Goal: Task Accomplishment & Management: Use online tool/utility

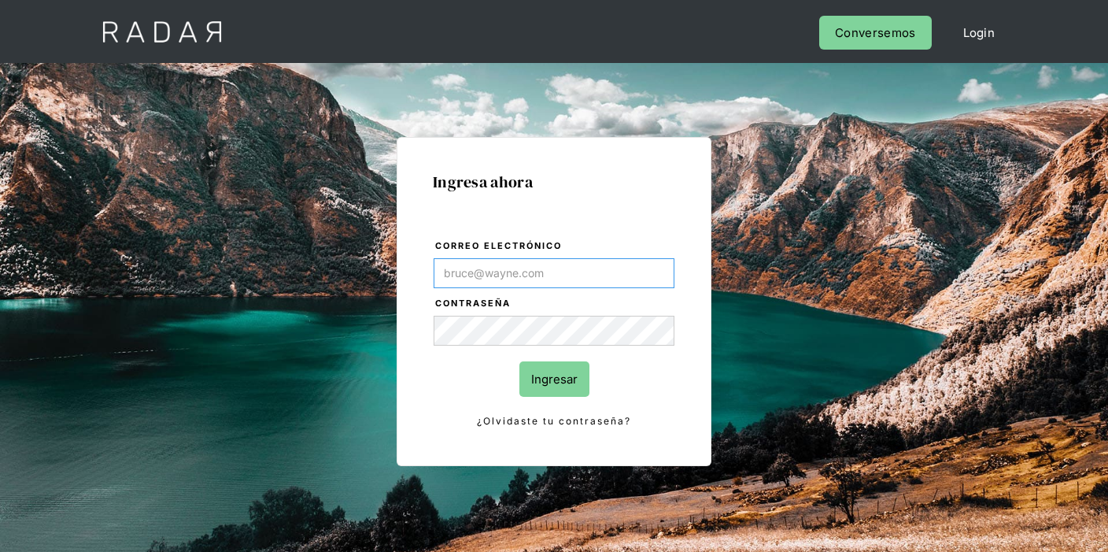
click at [612, 281] on input "Correo electrónico" at bounding box center [554, 273] width 241 height 30
click at [657, 282] on img "Login Form" at bounding box center [654, 274] width 18 height 30
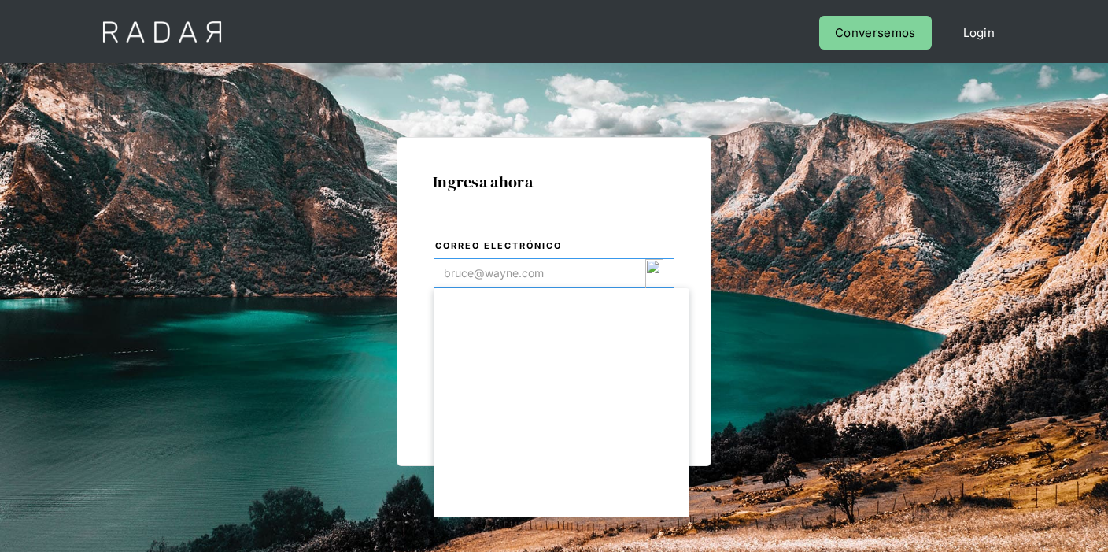
type input "[EMAIL_ADDRESS][DOMAIN_NAME]"
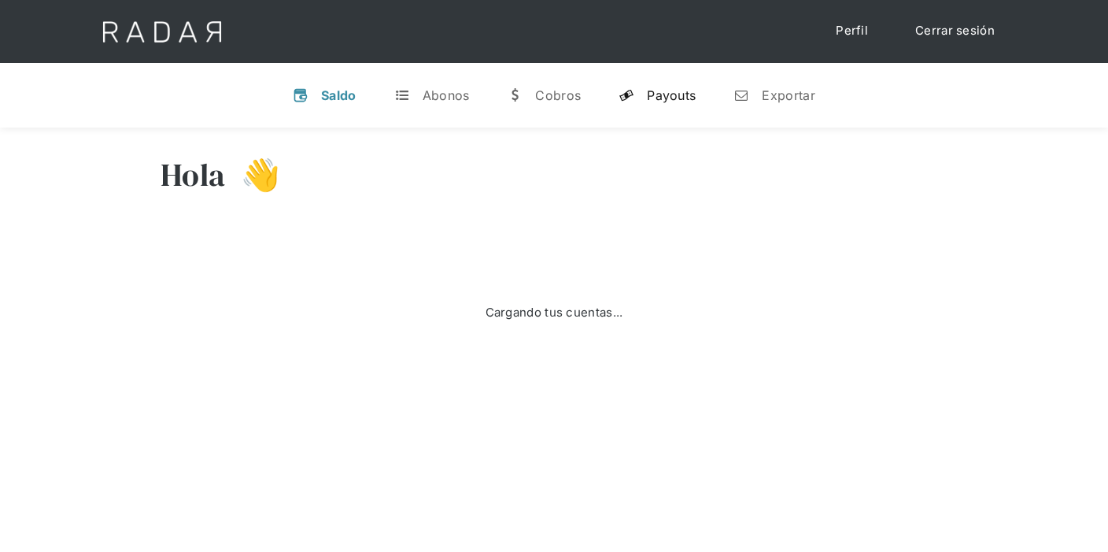
click at [667, 95] on div "Payouts" at bounding box center [671, 95] width 49 height 16
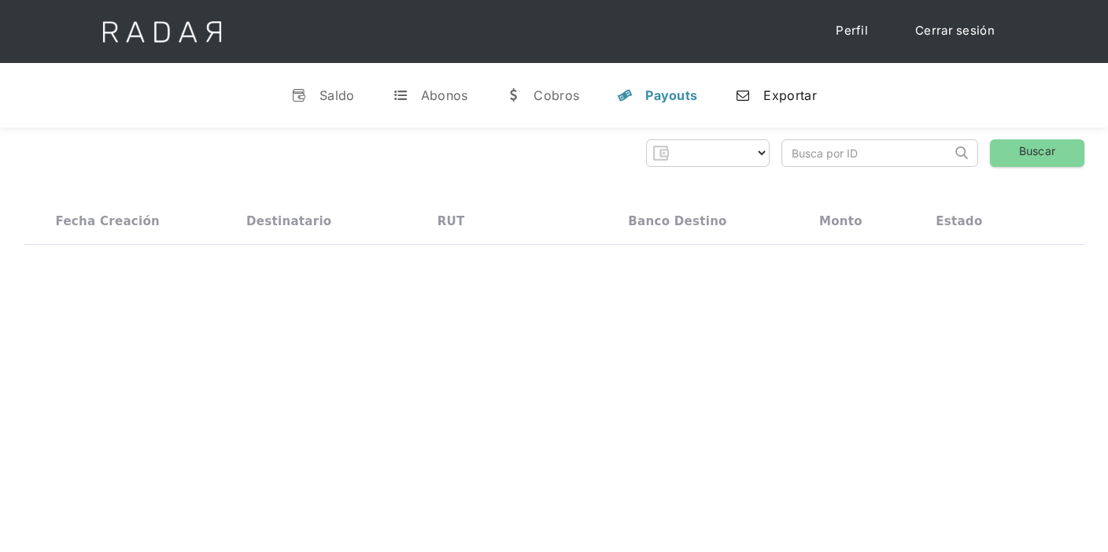
click at [766, 96] on div "Exportar" at bounding box center [789, 95] width 53 height 16
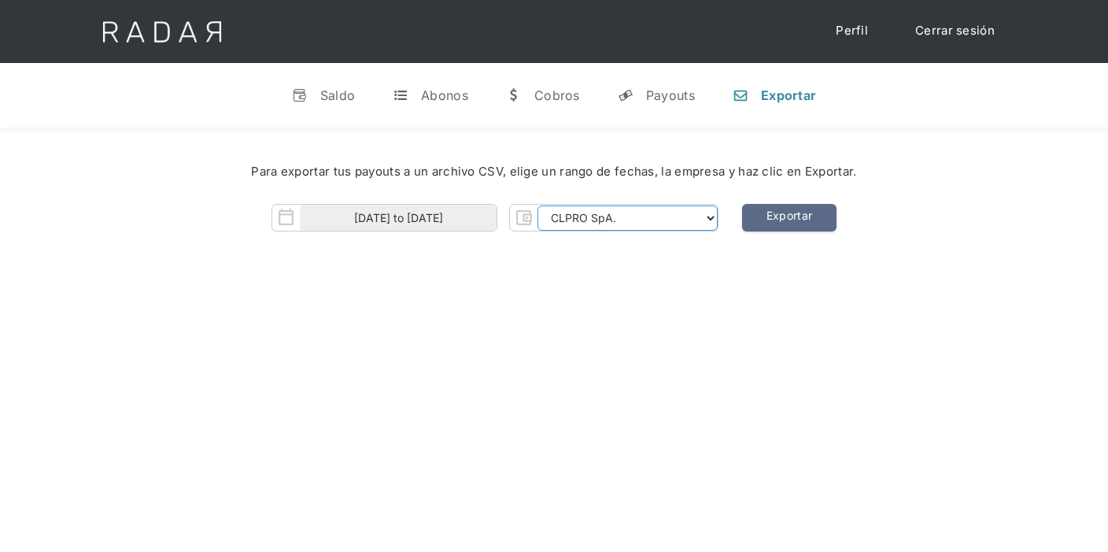
click at [585, 216] on select "CLPRO SpA. Coster SpA. Urigol SpA. Bysolutions SpA. Clmax SpA. Andes Payments S…" at bounding box center [627, 217] width 180 height 25
click at [539, 205] on select "CLPRO SpA. Coster SpA. Urigol SpA. Bysolutions SpA. Clmax SpA. Andes Payments S…" at bounding box center [627, 217] width 180 height 25
click at [804, 215] on link "Exportar" at bounding box center [789, 218] width 94 height 28
click at [622, 237] on div "Para exportar tus payouts a un archivo CSV, elige un rango de fechas, la empres…" at bounding box center [554, 201] width 1108 height 148
click at [631, 227] on select "CLPRO SpA. Coster SpA. Urigol SpA. Bysolutions SpA. Clmax SpA. Andes Payments S…" at bounding box center [627, 217] width 180 height 25
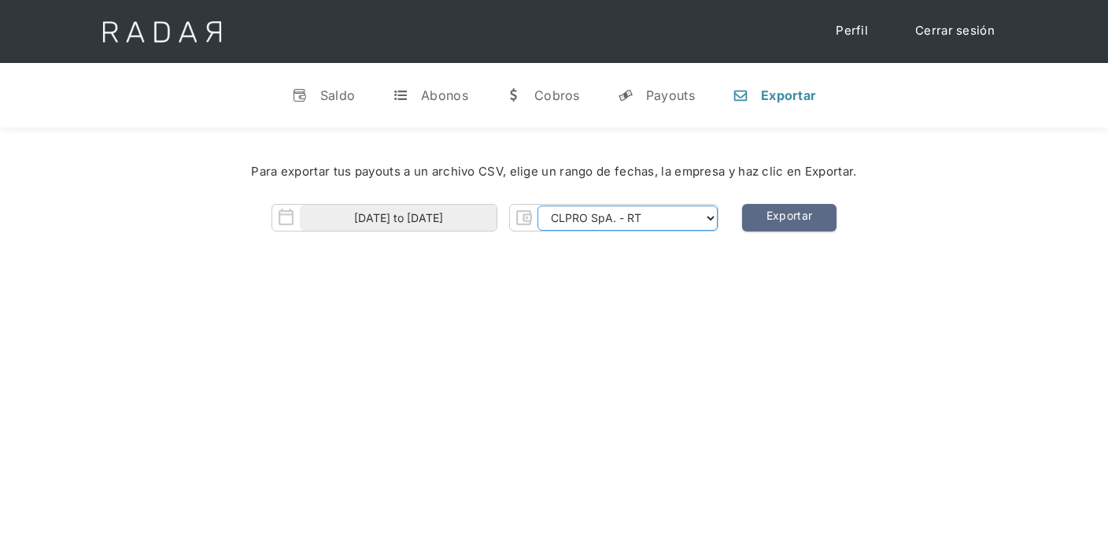
select select "coster-rt"
click at [539, 205] on select "CLPRO SpA. Coster SpA. Urigol SpA. Bysolutions SpA. Clmax SpA. Andes Payments S…" at bounding box center [627, 217] width 180 height 25
click at [757, 220] on link "Exportar" at bounding box center [789, 218] width 94 height 28
